Goal: Navigation & Orientation: Find specific page/section

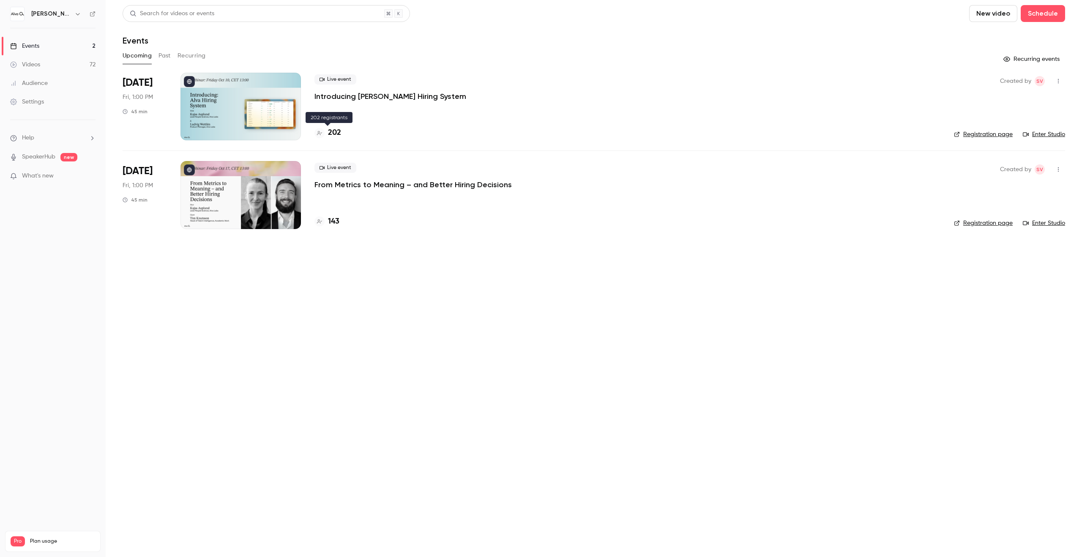
click at [332, 133] on h4 "202" at bounding box center [334, 132] width 13 height 11
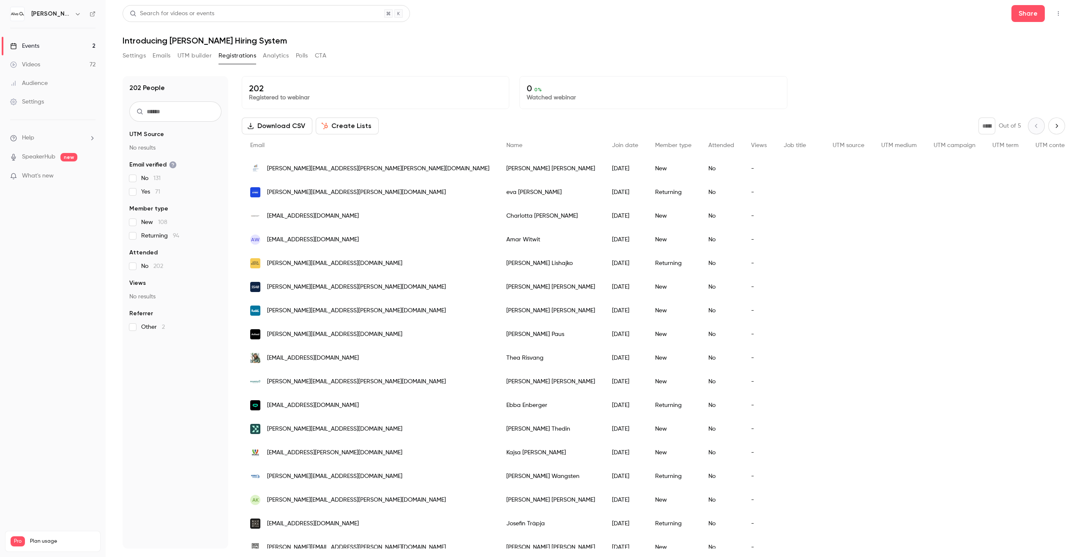
click at [33, 42] on div "Events" at bounding box center [24, 46] width 29 height 8
